Goal: Task Accomplishment & Management: Use online tool/utility

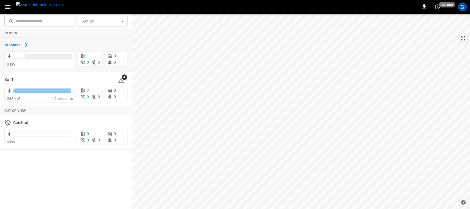
click at [17, 44] on h6 "OtaMesa" at bounding box center [12, 45] width 16 height 6
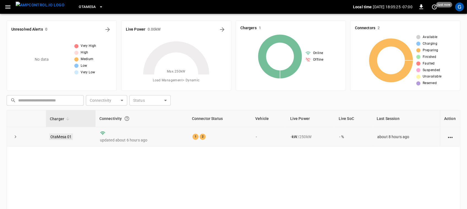
click at [65, 137] on link "OtaMesa 01" at bounding box center [61, 136] width 24 height 7
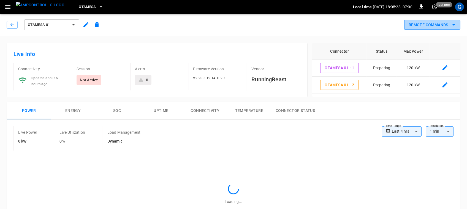
click at [419, 23] on button "Remote Commands" at bounding box center [432, 25] width 56 height 10
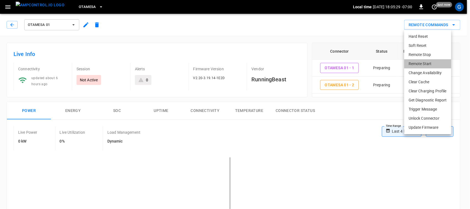
click at [411, 63] on li "Remote Start" at bounding box center [427, 63] width 47 height 9
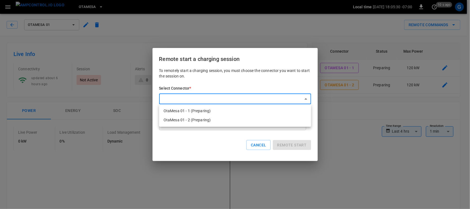
click at [253, 107] on li "OtaMesa 01 - 1 (Preparing)" at bounding box center [235, 110] width 152 height 9
type input "**********"
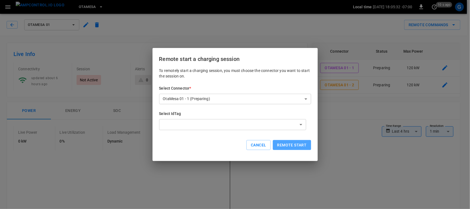
click at [296, 148] on button "Remote start" at bounding box center [292, 145] width 38 height 10
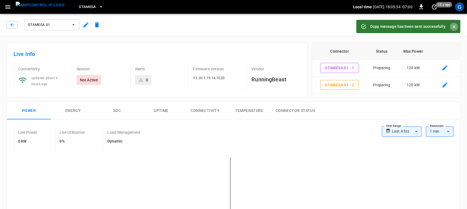
click at [455, 26] on icon "Close" at bounding box center [455, 27] width 6 height 6
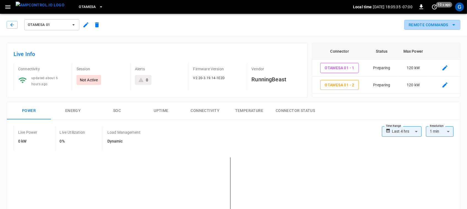
click at [455, 26] on icon "remote commands options" at bounding box center [454, 24] width 7 height 7
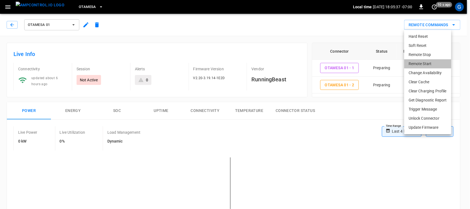
click at [429, 62] on li "Remote Start" at bounding box center [427, 63] width 47 height 9
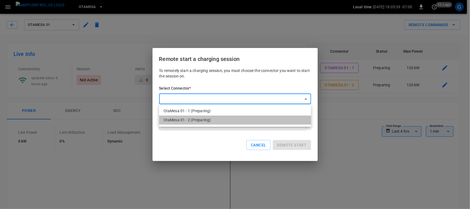
click at [241, 122] on li "OtaMesa 01 - 2 (Preparing)" at bounding box center [235, 119] width 152 height 9
type input "**********"
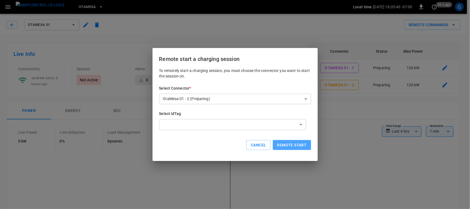
click at [287, 146] on button "Remote start" at bounding box center [292, 145] width 38 height 10
